Goal: Browse casually

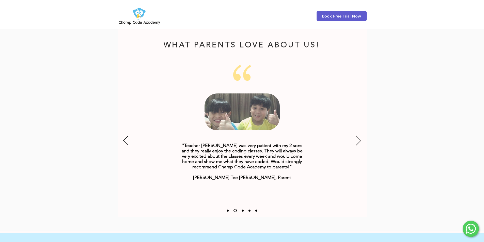
scroll to position [607, 0]
click at [358, 135] on icon "Next" at bounding box center [358, 140] width 5 height 10
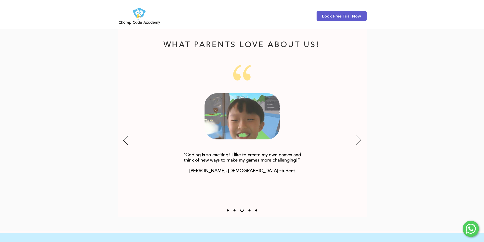
click at [358, 135] on icon "Next" at bounding box center [358, 140] width 5 height 10
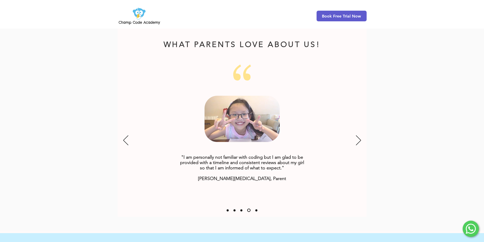
click at [311, 118] on div "Slideshow" at bounding box center [242, 141] width 249 height 152
click at [361, 135] on icon "Next" at bounding box center [358, 140] width 5 height 10
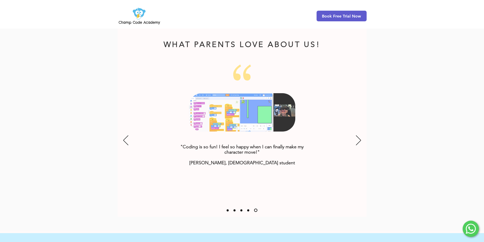
drag, startPoint x: 361, startPoint y: 134, endPoint x: 308, endPoint y: 118, distance: 55.5
click at [308, 118] on div "Slideshow" at bounding box center [242, 141] width 249 height 152
click at [358, 135] on icon "Next" at bounding box center [358, 140] width 5 height 10
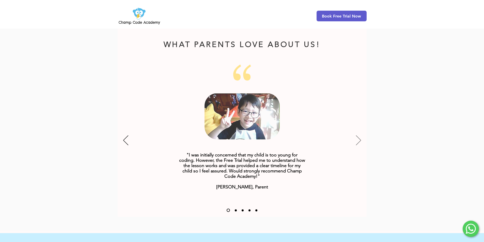
click at [358, 135] on icon "Next" at bounding box center [358, 140] width 5 height 10
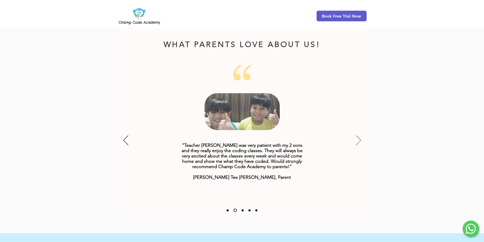
click at [358, 135] on icon "Next" at bounding box center [358, 140] width 5 height 10
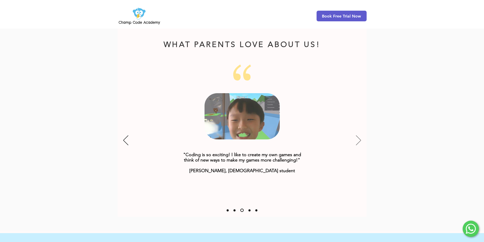
click at [359, 135] on icon "Next" at bounding box center [358, 140] width 5 height 10
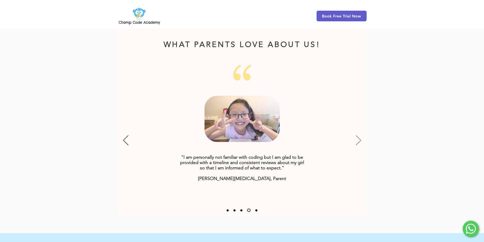
click at [359, 135] on icon "Next" at bounding box center [358, 140] width 5 height 10
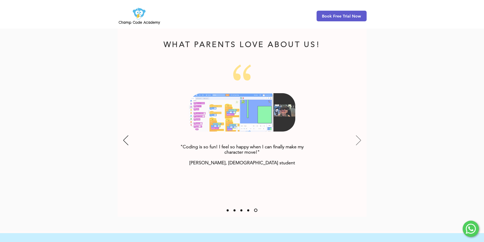
click at [359, 135] on icon "Next" at bounding box center [358, 140] width 5 height 10
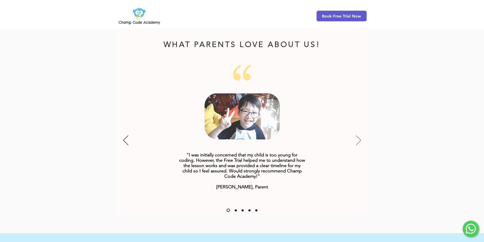
click at [359, 135] on icon "Next" at bounding box center [358, 140] width 5 height 10
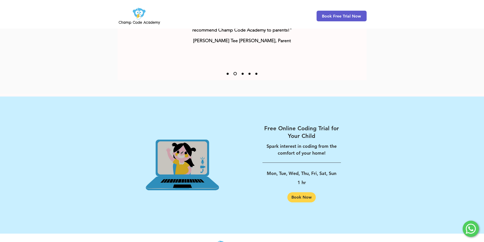
scroll to position [760, 0]
